Goal: Find specific page/section: Find specific page/section

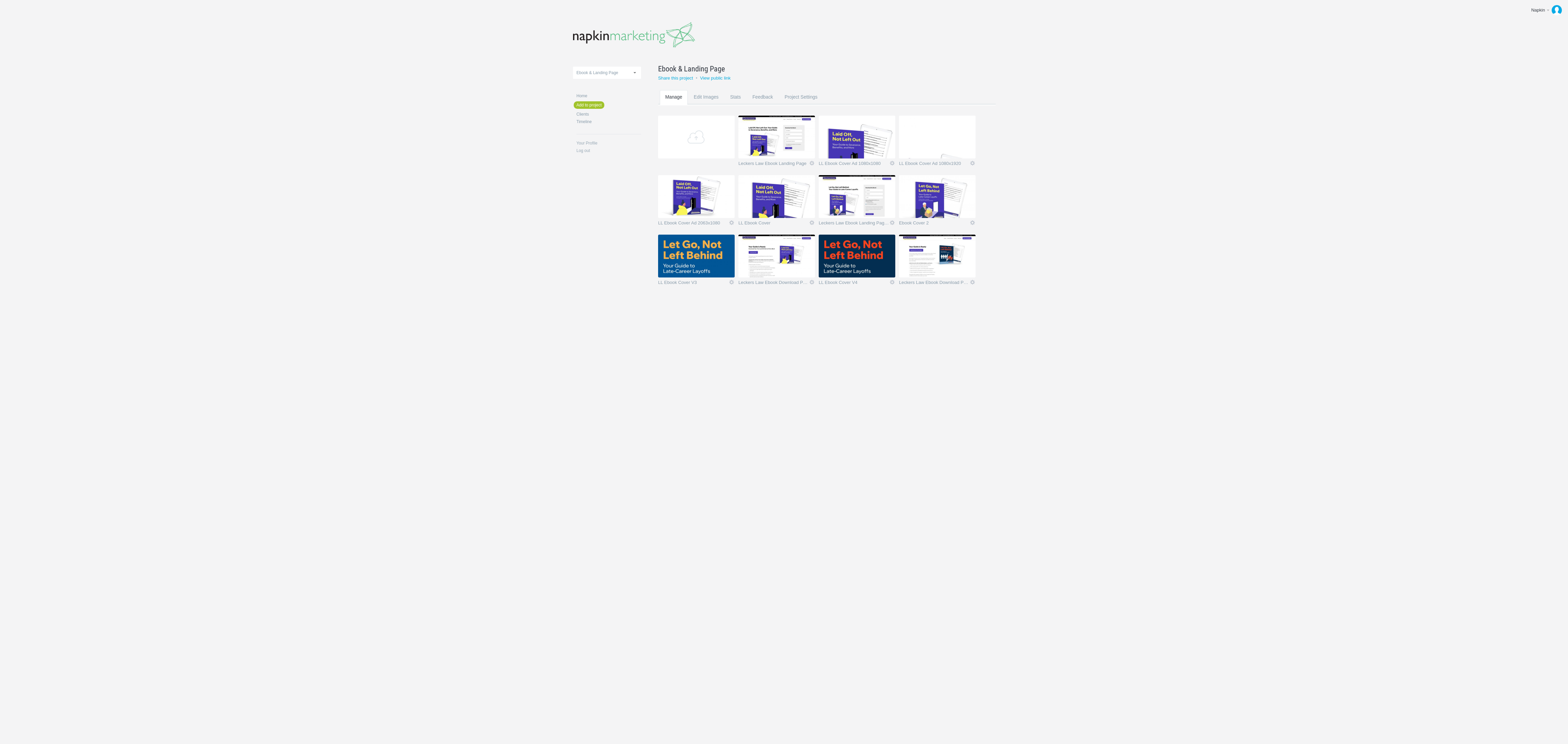
click at [939, 255] on img at bounding box center [937, 256] width 77 height 43
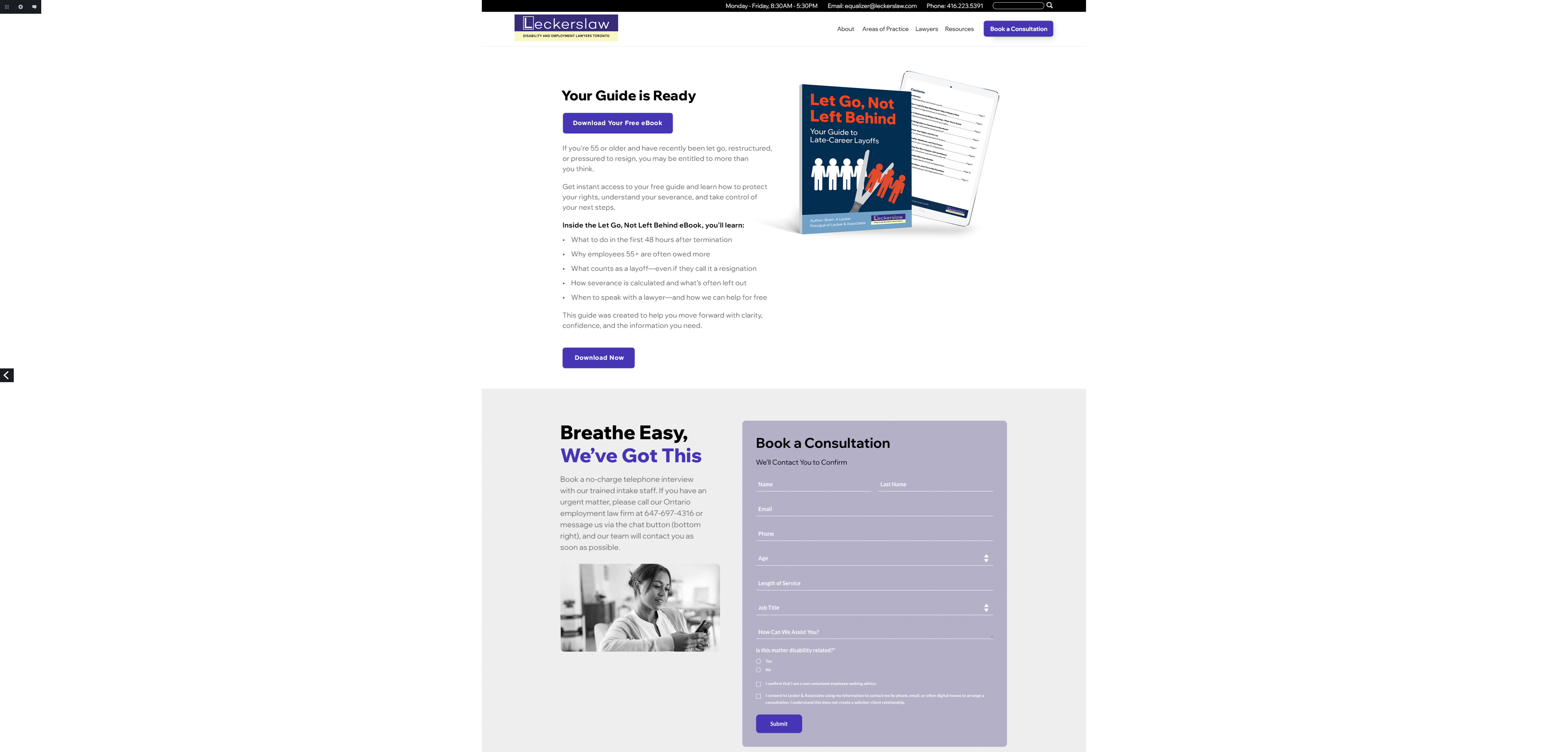
click at [421, 202] on div at bounding box center [784, 464] width 1568 height 927
click at [4, 377] on link "Previous" at bounding box center [7, 375] width 14 height 14
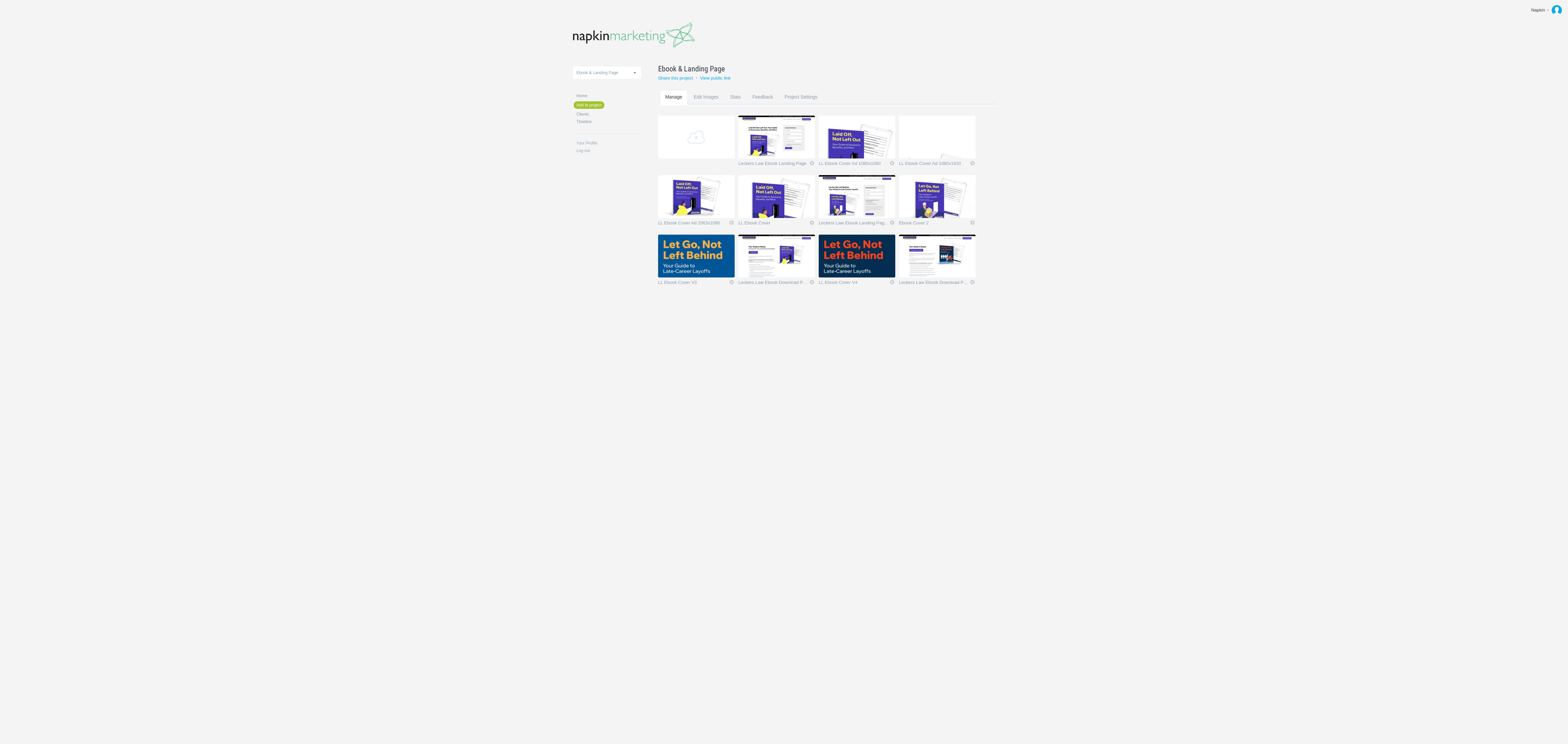
click at [872, 259] on img at bounding box center [857, 256] width 77 height 43
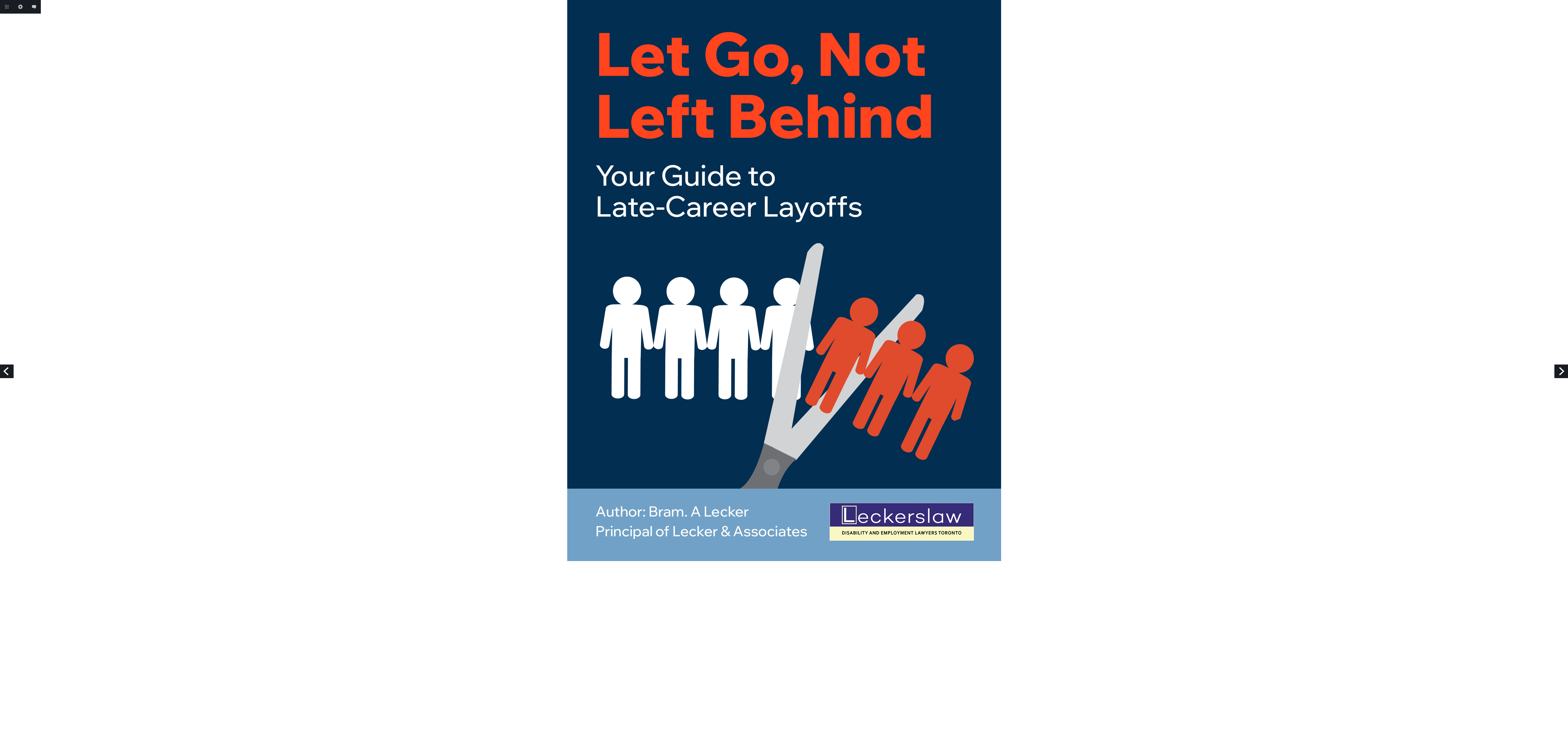
drag, startPoint x: 1060, startPoint y: 163, endPoint x: 1032, endPoint y: 162, distance: 28.0
click at [1060, 163] on div at bounding box center [784, 280] width 1568 height 560
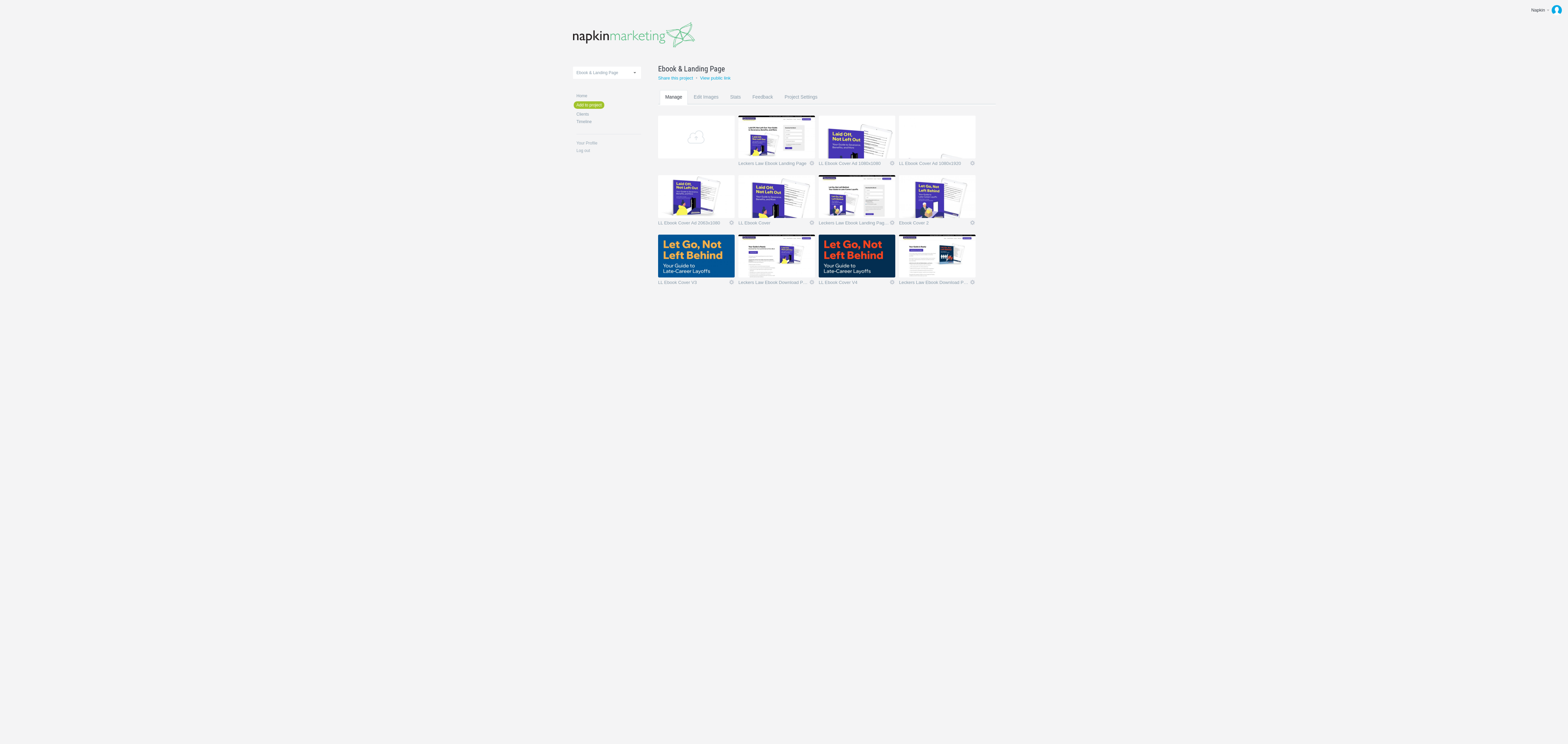
click at [847, 253] on img at bounding box center [857, 256] width 77 height 43
